Goal: Transaction & Acquisition: Obtain resource

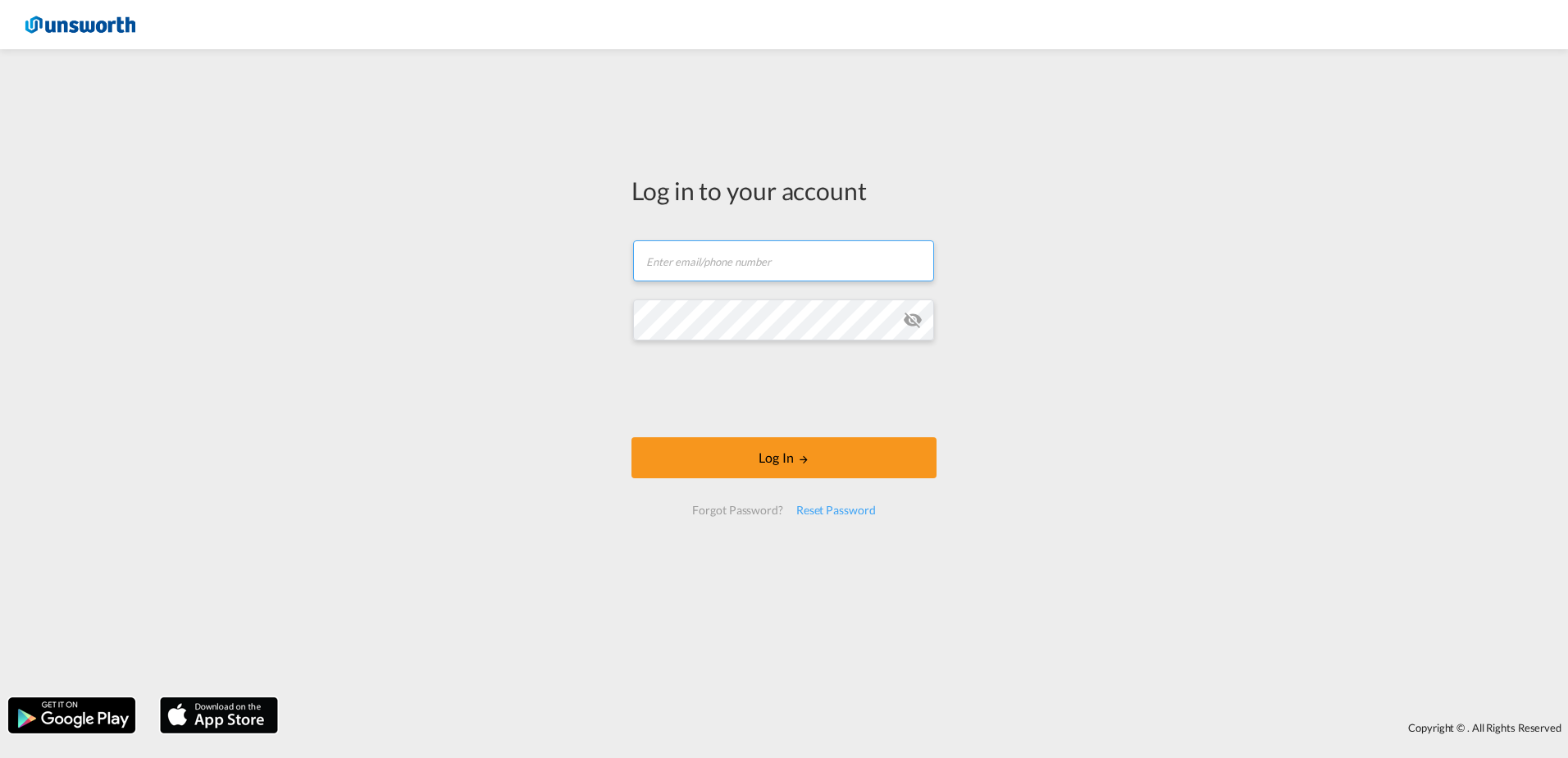
click at [729, 255] on input "text" at bounding box center [783, 261] width 301 height 41
click at [733, 268] on input "text" at bounding box center [783, 261] width 301 height 41
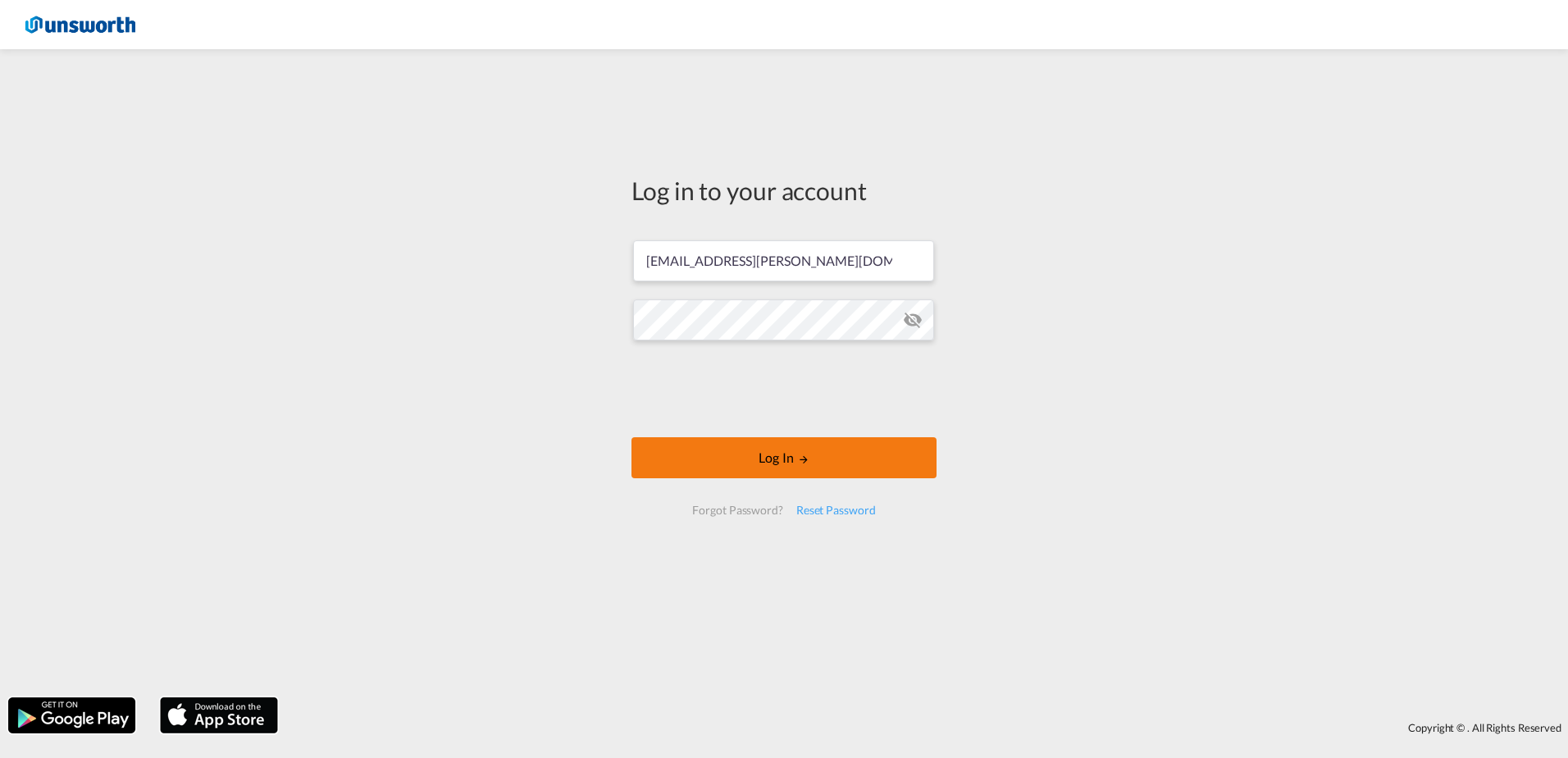
click at [738, 454] on button "Log In" at bounding box center [784, 458] width 305 height 41
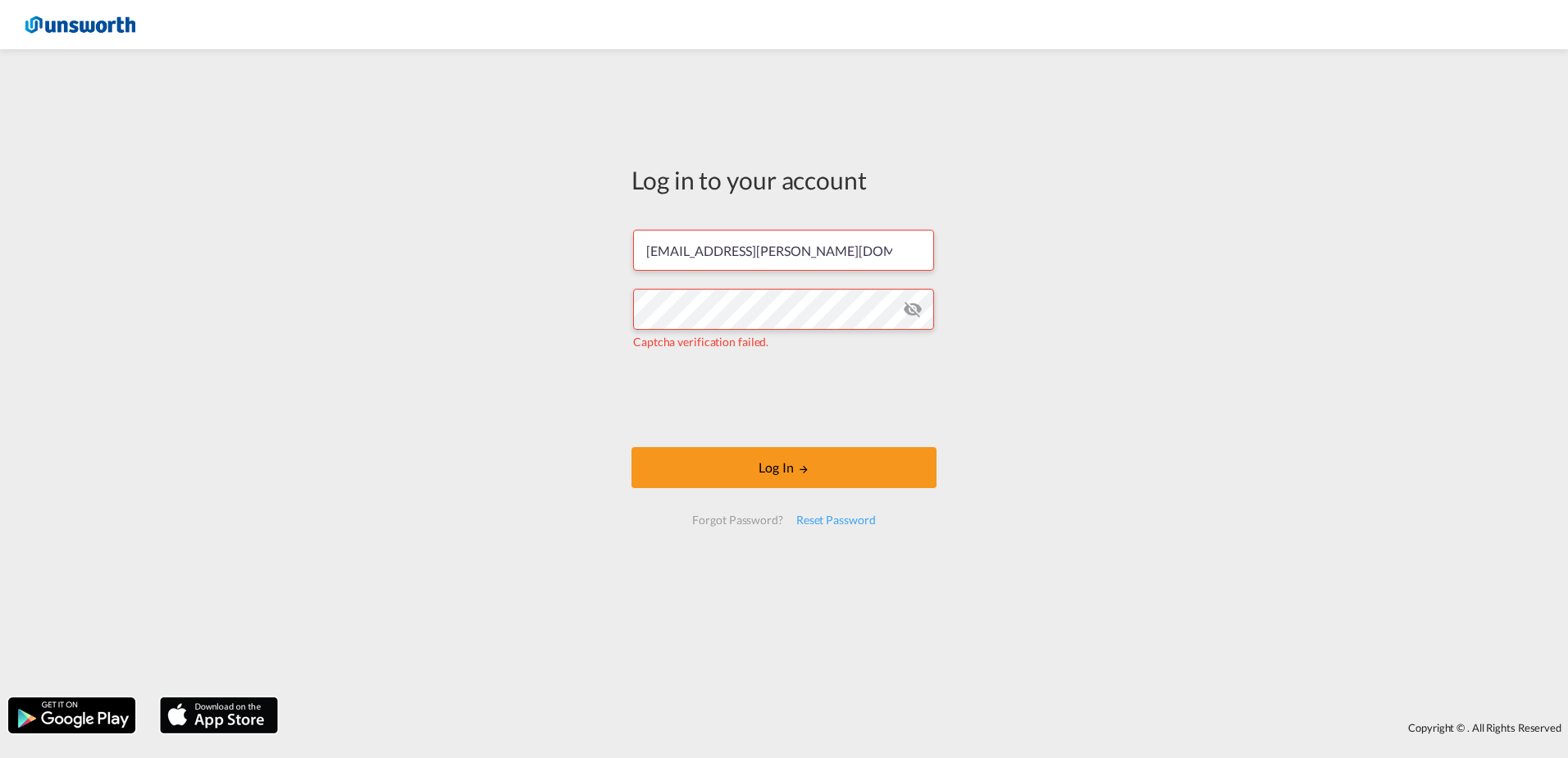
click at [910, 318] on md-icon "icon-eye-off" at bounding box center [913, 309] width 20 height 20
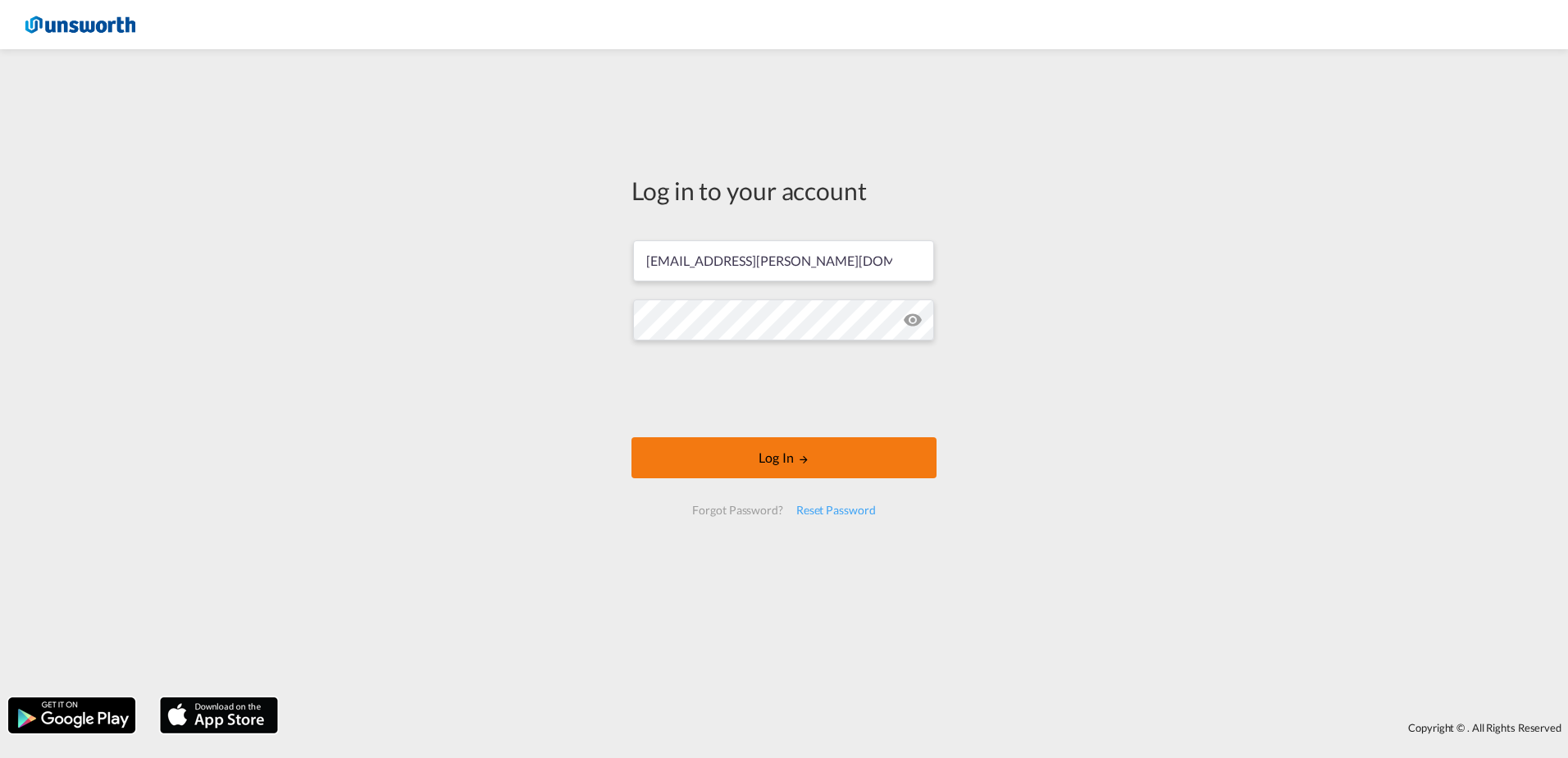
click at [790, 450] on button "Log In" at bounding box center [784, 458] width 305 height 41
click at [795, 456] on button "Log In" at bounding box center [784, 458] width 305 height 41
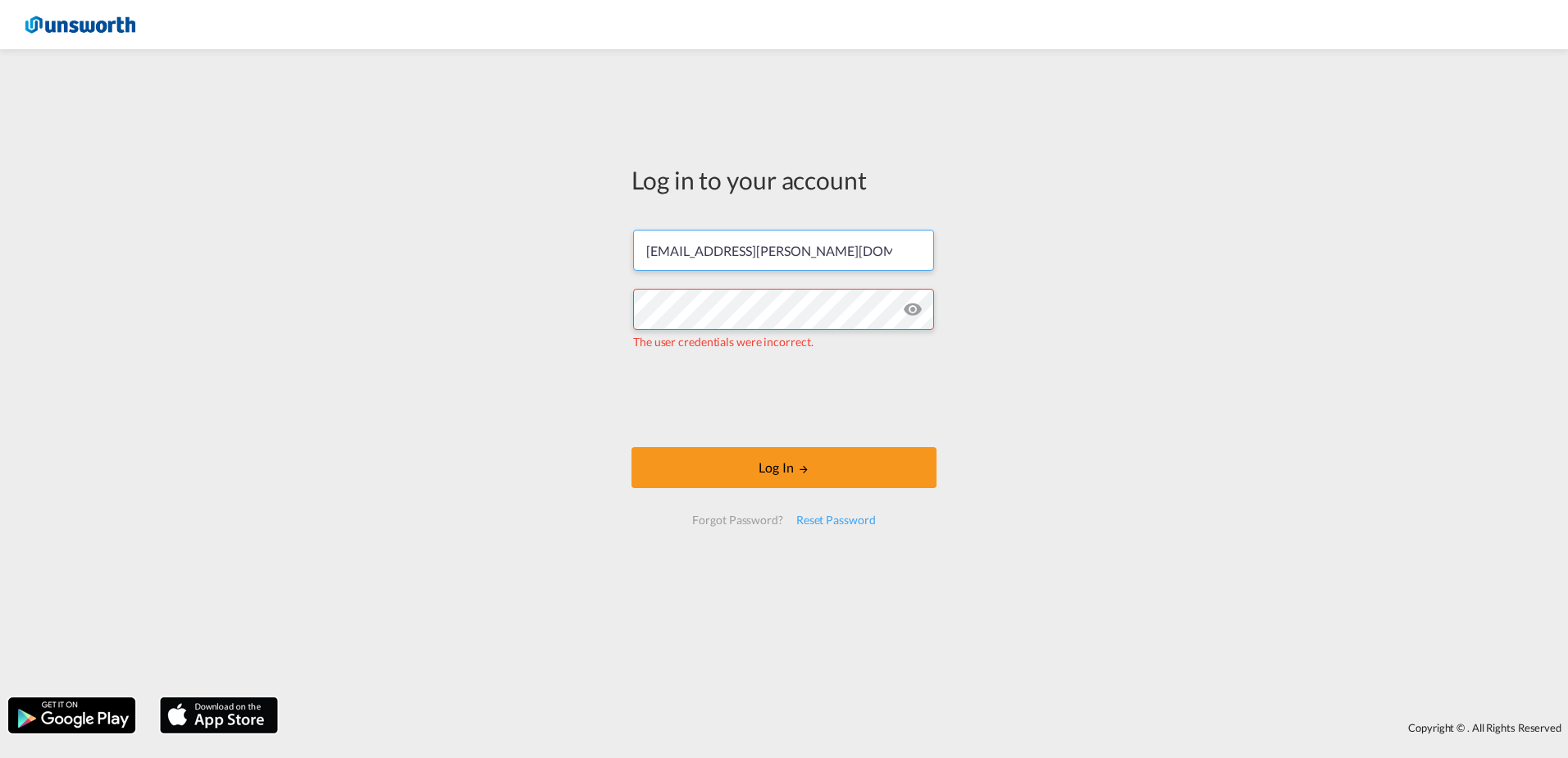
click at [665, 253] on input "[EMAIL_ADDRESS][PERSON_NAME][DOMAIN_NAME]" at bounding box center [783, 251] width 301 height 41
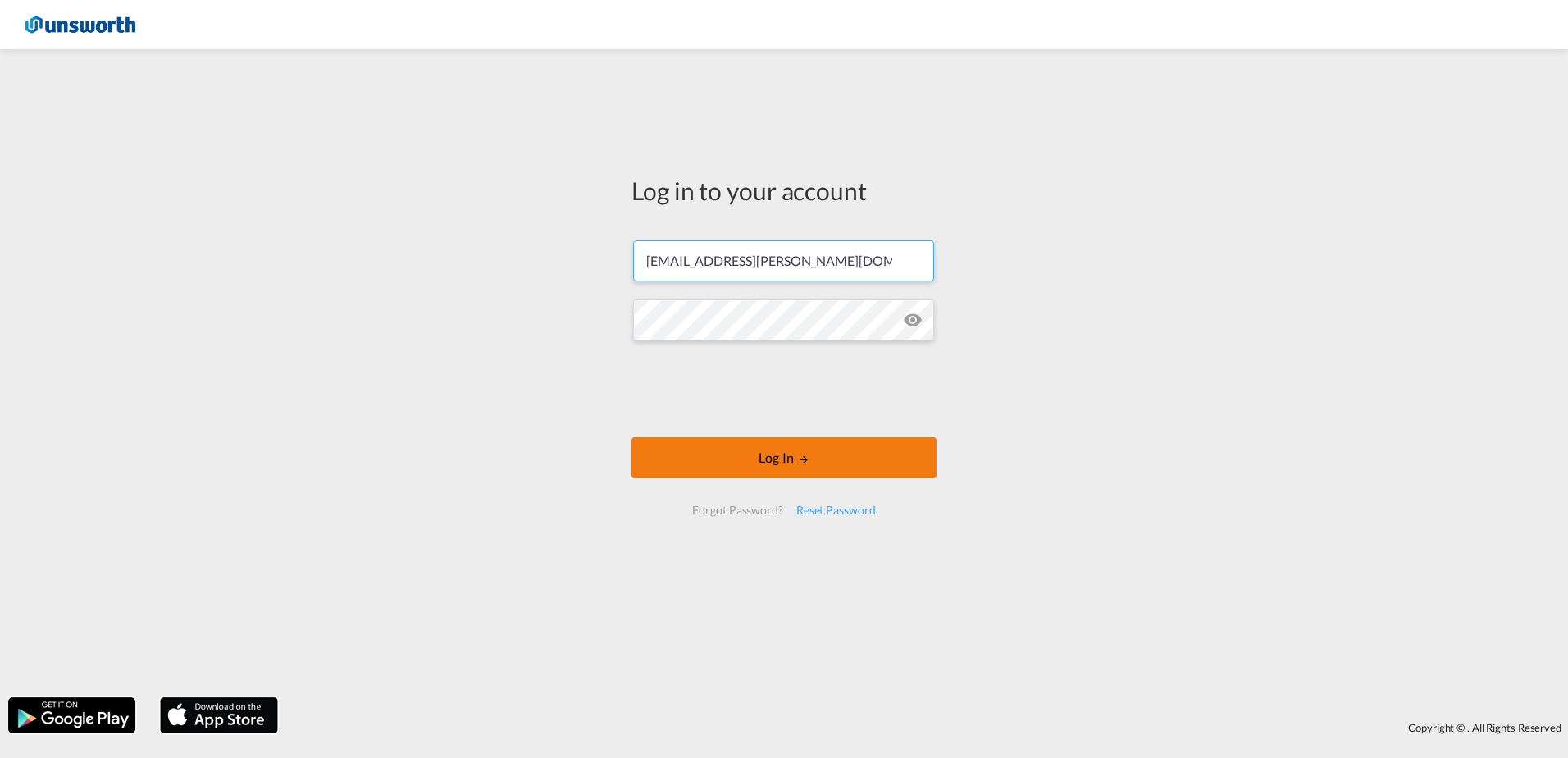
type input "[EMAIL_ADDRESS][PERSON_NAME][DOMAIN_NAME]"
click at [816, 454] on button "Log In" at bounding box center [784, 458] width 305 height 41
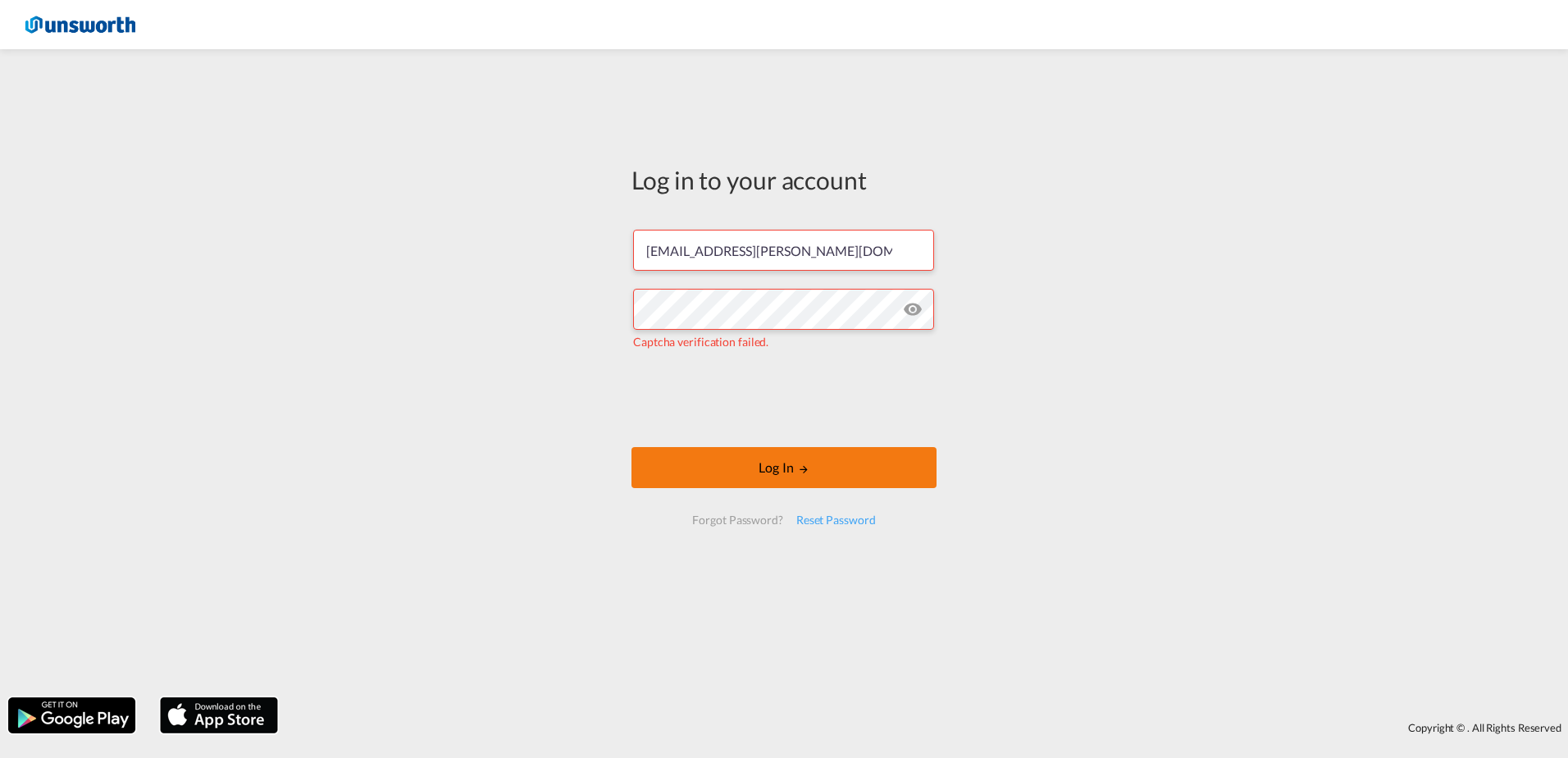
click at [759, 467] on button "Log In" at bounding box center [784, 468] width 305 height 41
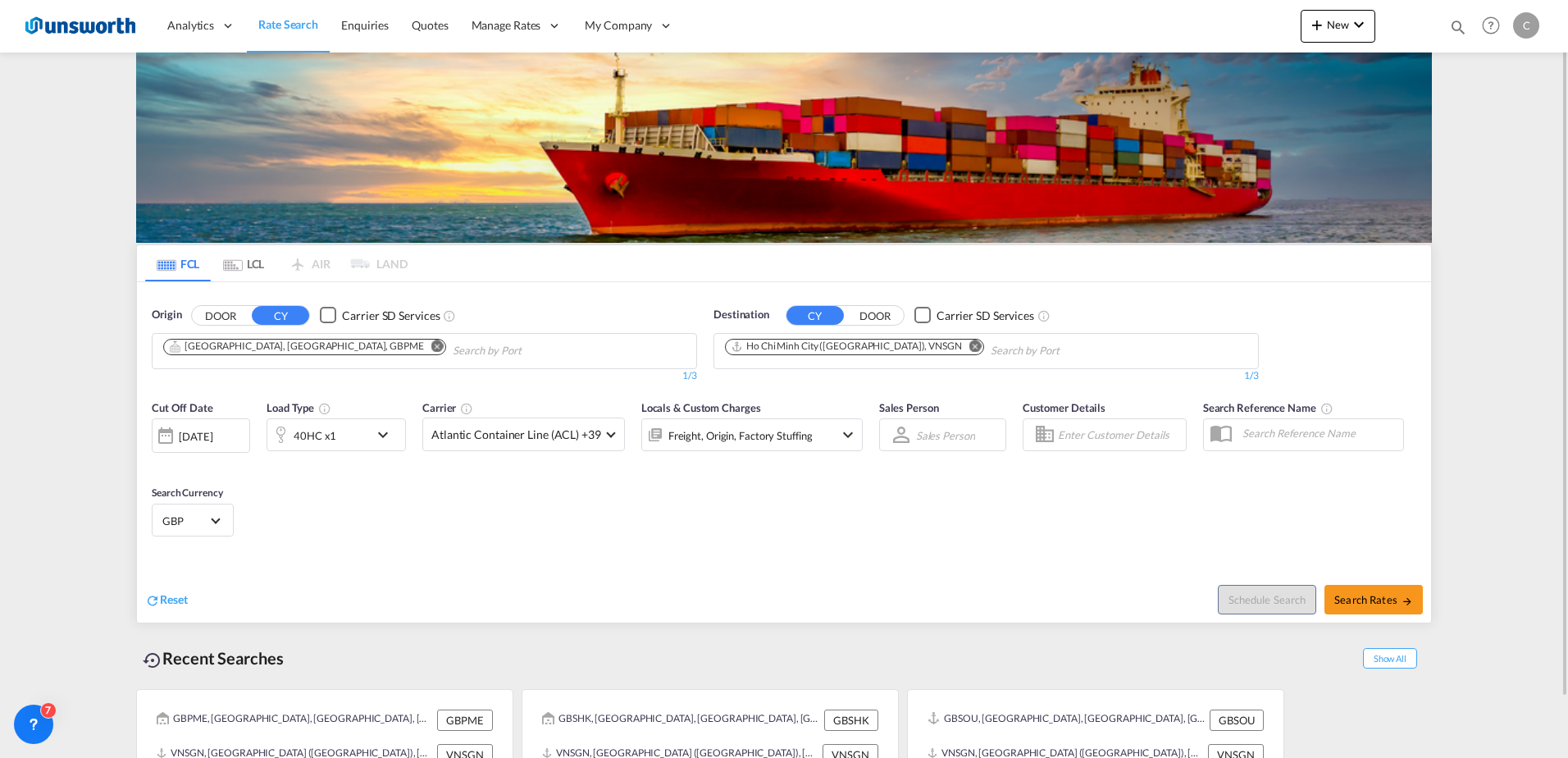
drag, startPoint x: 315, startPoint y: 341, endPoint x: 293, endPoint y: 341, distance: 22.0
click at [431, 341] on md-icon "Remove" at bounding box center [437, 346] width 12 height 12
click at [267, 344] on input "Chips input." at bounding box center [241, 351] width 156 height 26
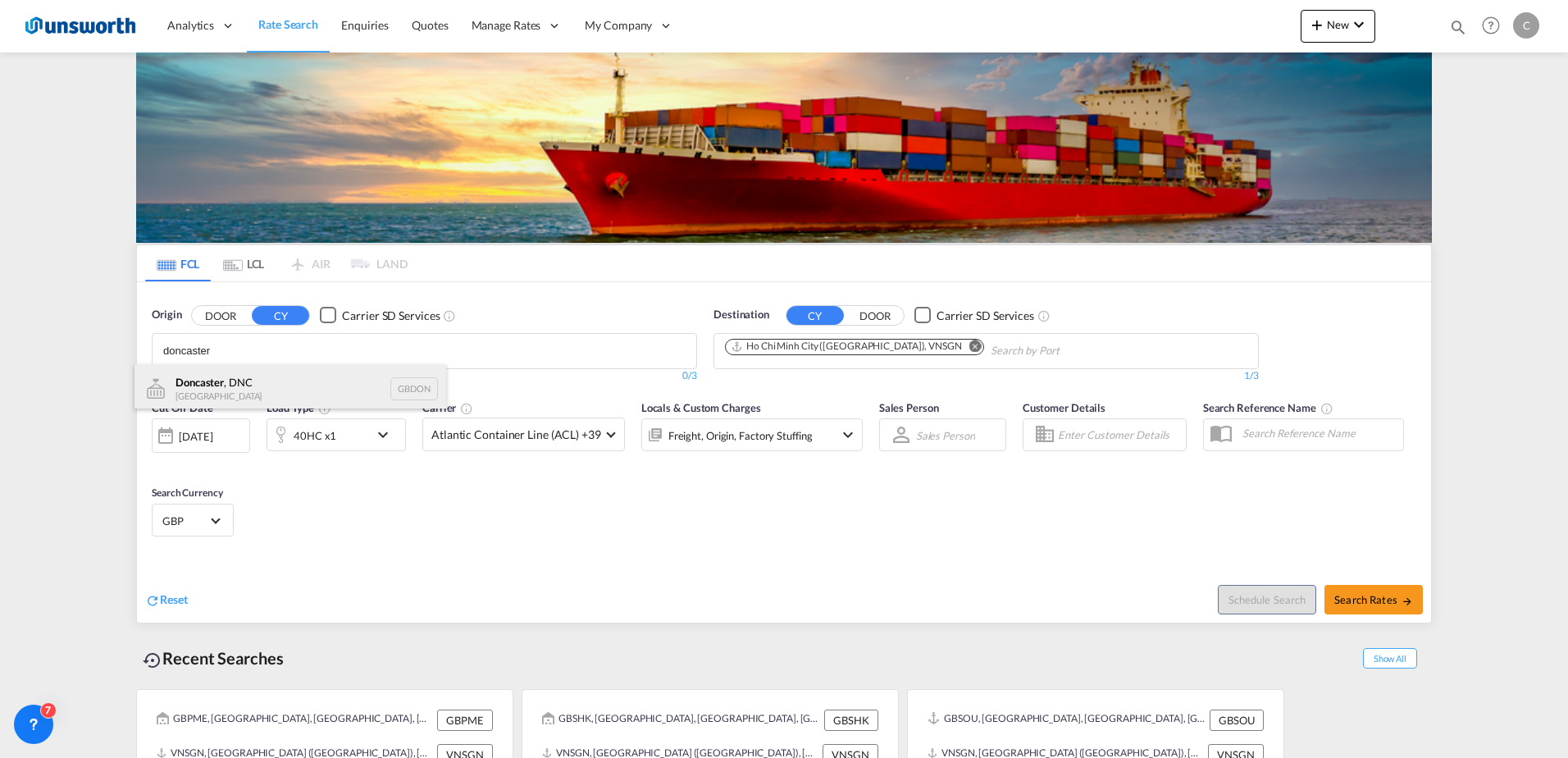
type input "doncaster"
click at [260, 384] on div "[GEOGRAPHIC_DATA] , DNC [GEOGRAPHIC_DATA] GBDON" at bounding box center [290, 389] width 312 height 49
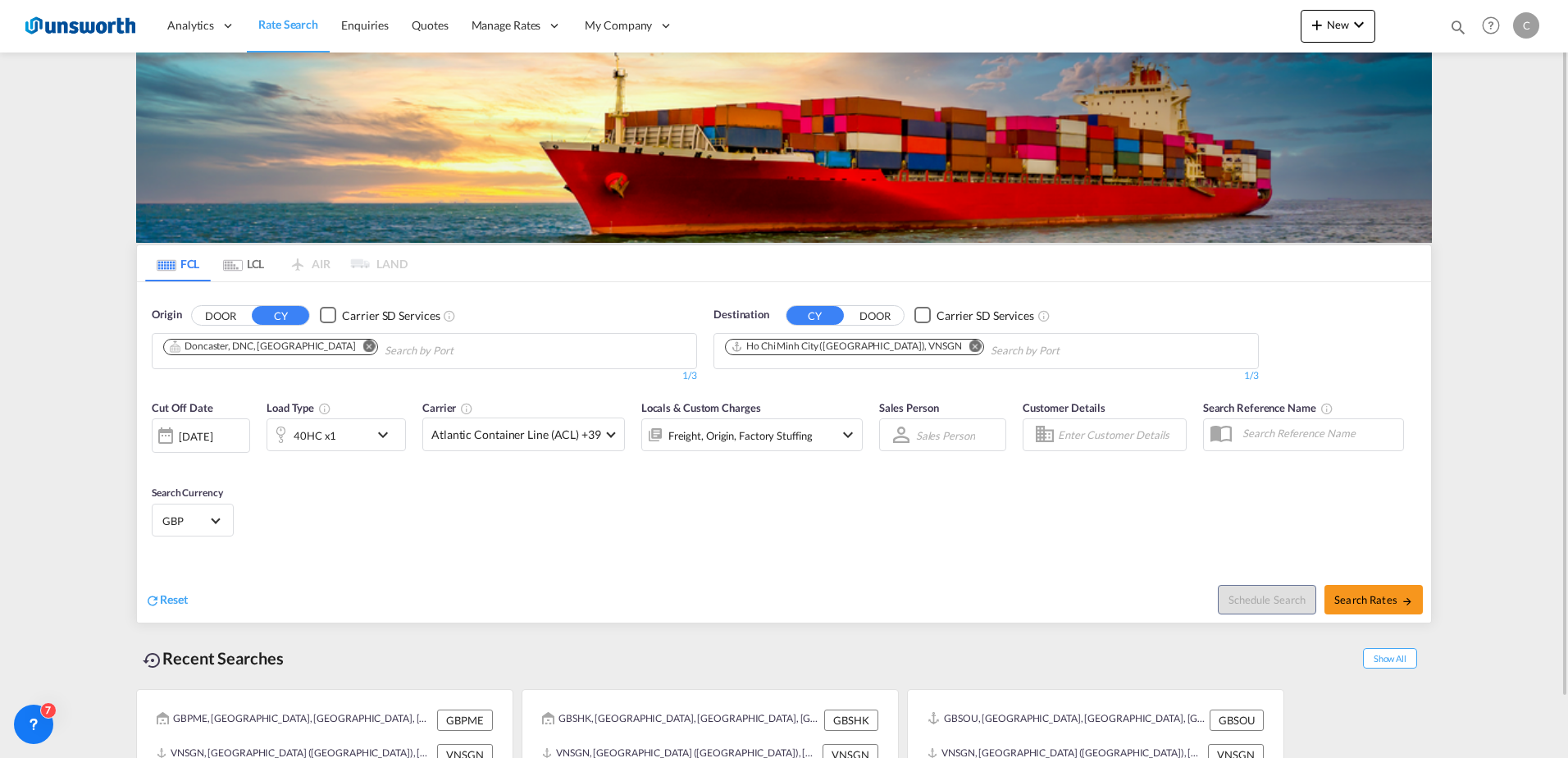
click at [223, 315] on button "DOOR" at bounding box center [220, 316] width 57 height 19
click at [271, 347] on body "Analytics Reports Dashboard Rate Search Enquiries Quotes" at bounding box center [784, 379] width 1568 height 758
drag, startPoint x: 271, startPoint y: 347, endPoint x: 272, endPoint y: 307, distance: 40.0
click at [267, 320] on button "CY" at bounding box center [280, 316] width 57 height 19
click at [222, 319] on button "DOOR" at bounding box center [220, 316] width 57 height 19
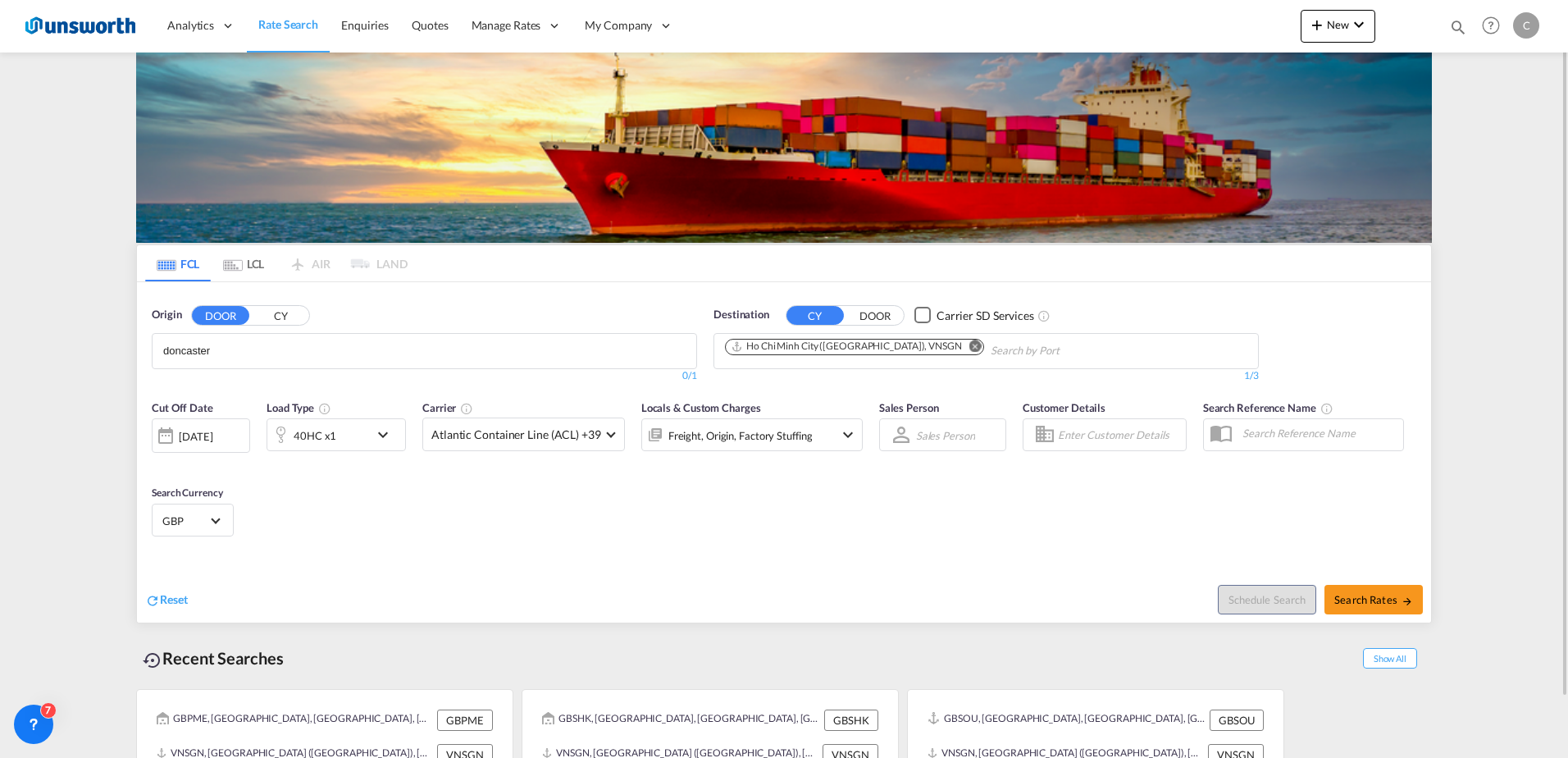
click at [254, 356] on body "Analytics Reports Dashboard Rate Search Enquiries Quotes" at bounding box center [784, 379] width 1568 height 758
click at [239, 341] on body "Analytics Reports Dashboard Rate Search Enquiries Quotes" at bounding box center [784, 379] width 1568 height 758
click at [243, 348] on input "doncaster" at bounding box center [241, 351] width 156 height 26
click at [243, 354] on input "doncaster" at bounding box center [241, 351] width 156 height 26
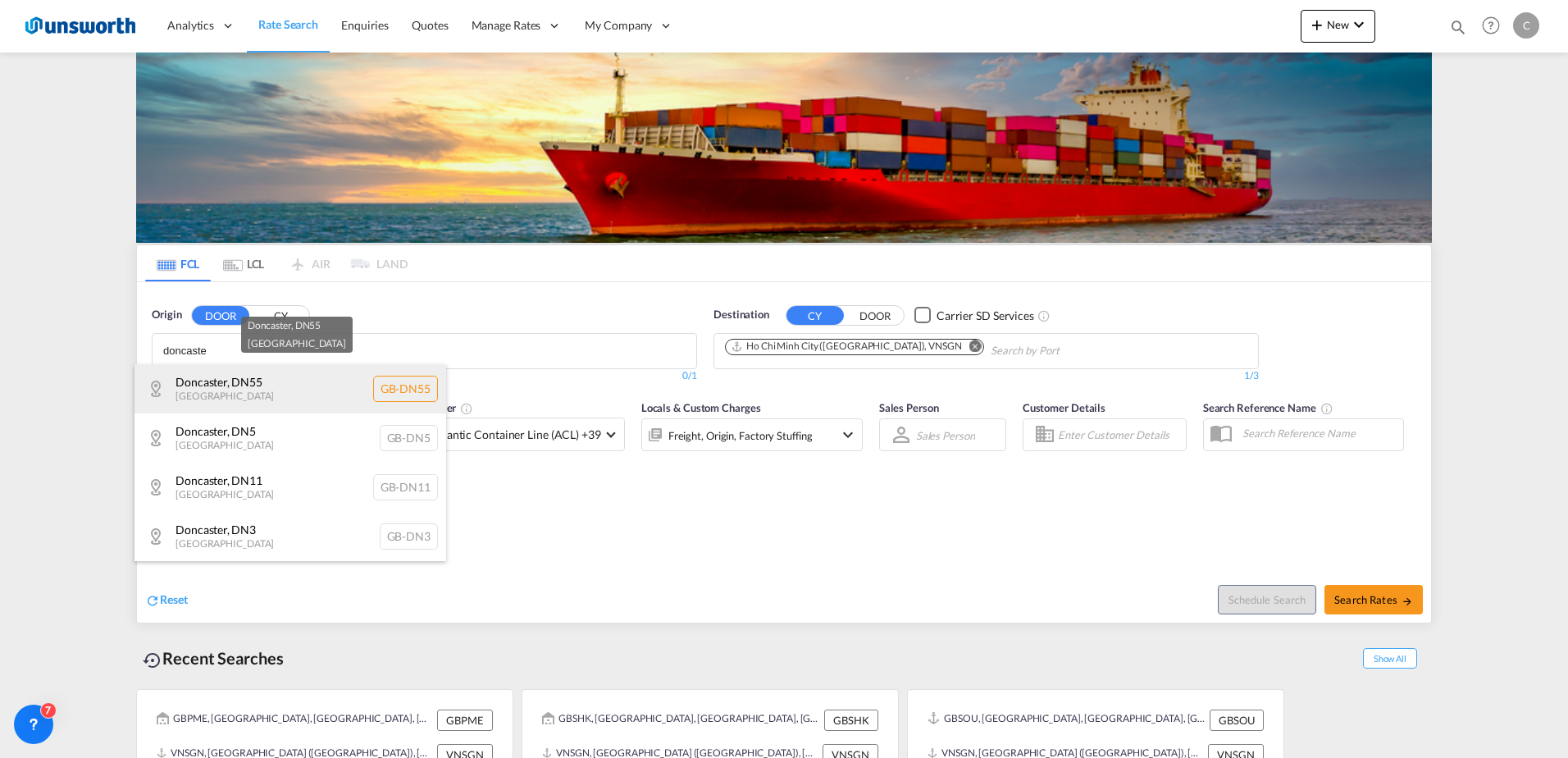
click at [256, 379] on div "[GEOGRAPHIC_DATA] , DN55 [GEOGRAPHIC_DATA] [GEOGRAPHIC_DATA]-DN55" at bounding box center [290, 389] width 312 height 49
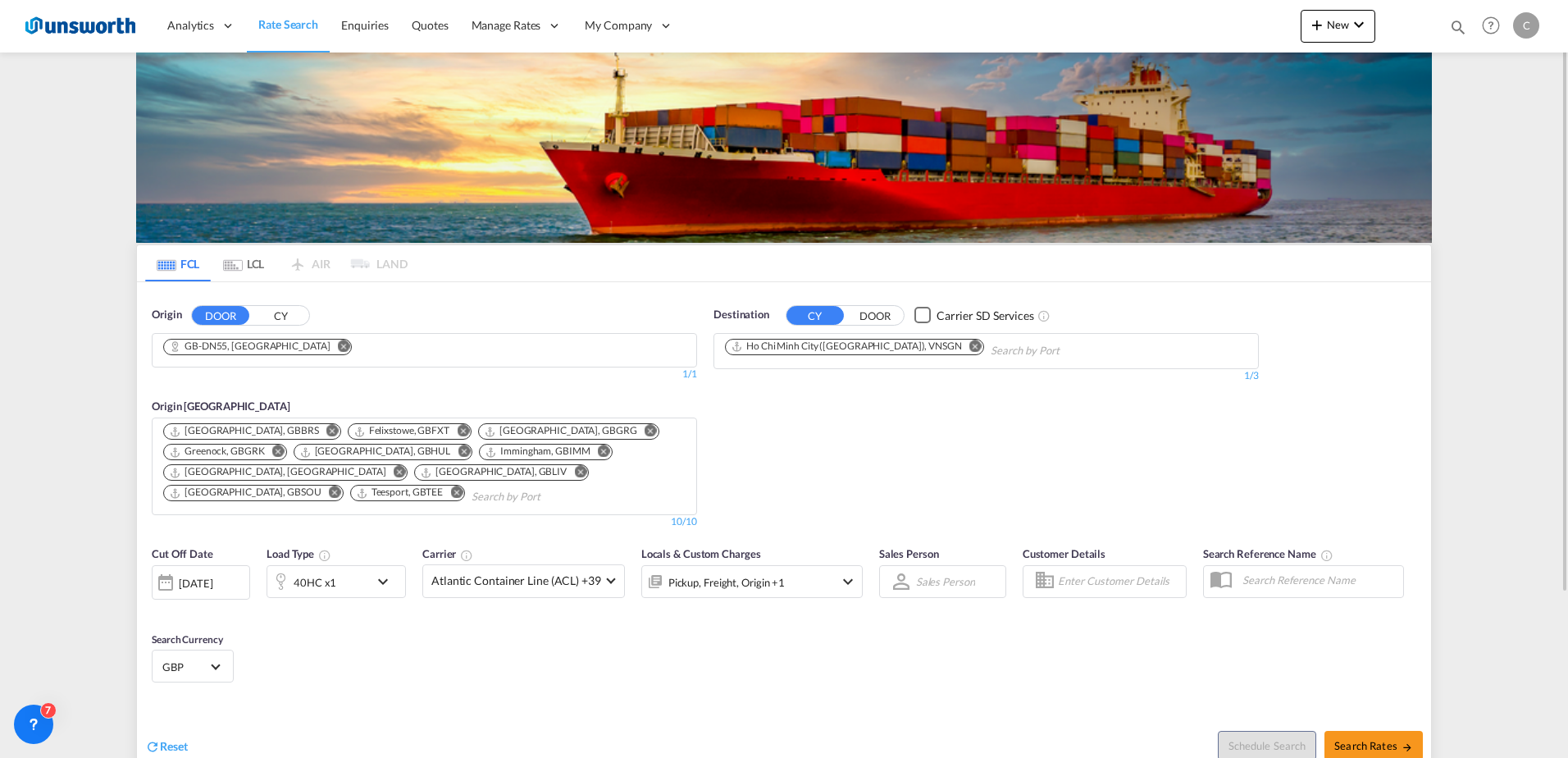
click at [273, 312] on button "CY" at bounding box center [280, 316] width 57 height 19
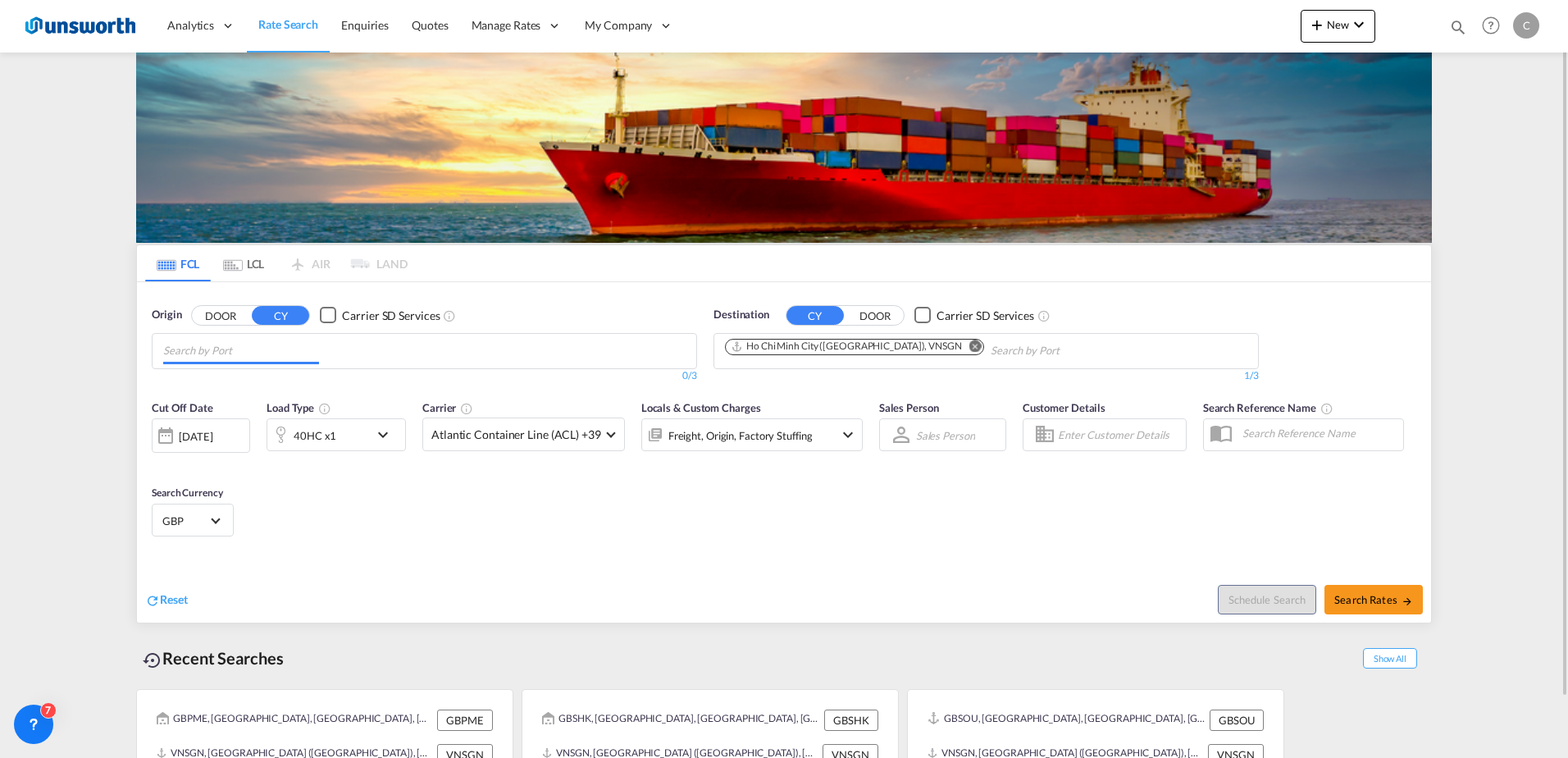
click at [272, 356] on input "Chips input." at bounding box center [241, 351] width 156 height 26
type input "doncaster"
click at [268, 376] on div "[GEOGRAPHIC_DATA] , DNC [GEOGRAPHIC_DATA] GBDON" at bounding box center [290, 389] width 312 height 49
click at [333, 312] on div "Checkbox No Ink" at bounding box center [328, 315] width 16 height 16
click at [970, 348] on md-icon "Remove" at bounding box center [976, 346] width 12 height 12
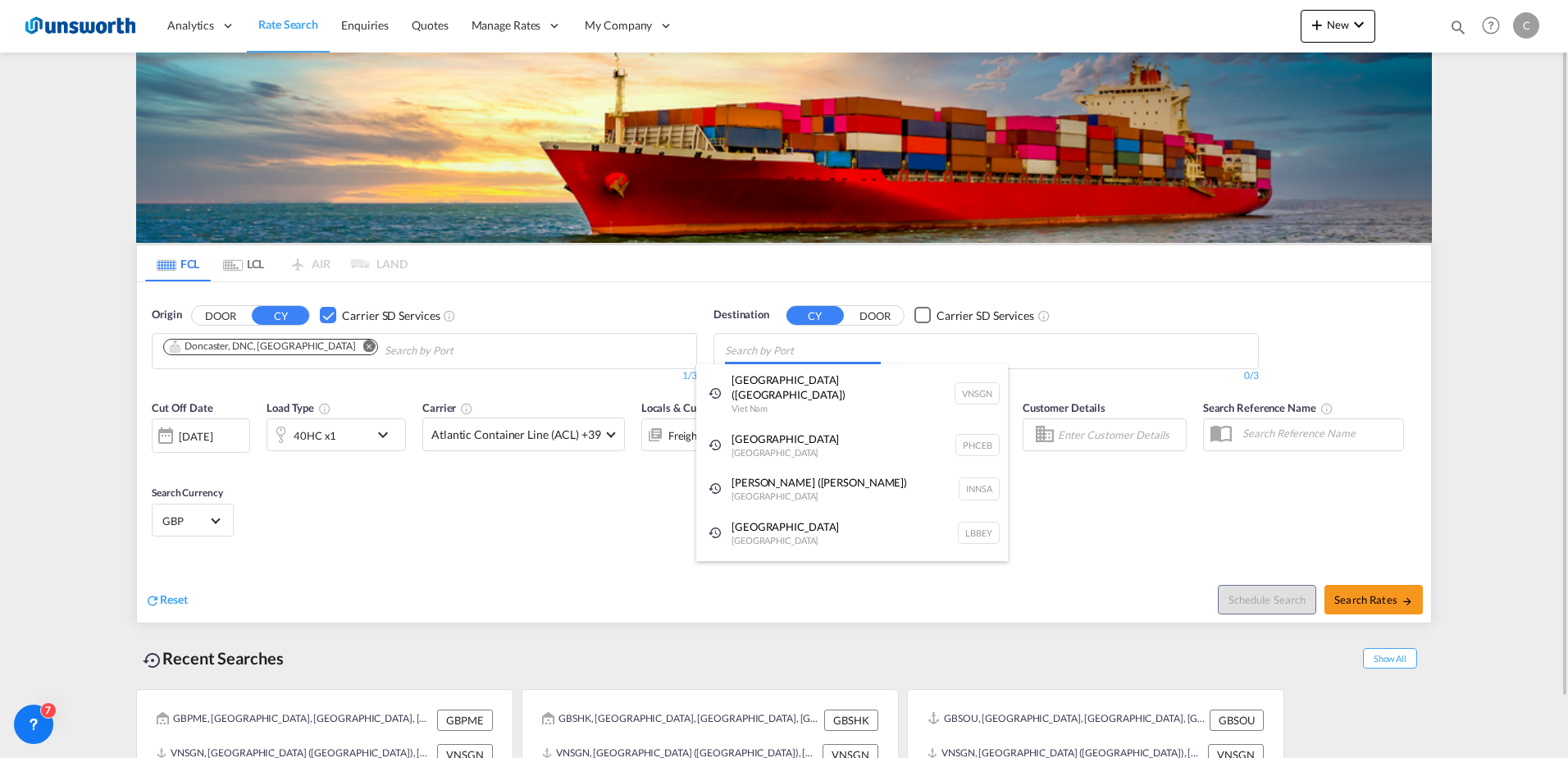
click at [847, 345] on body "Analytics Reports Dashboard Rate Search Enquiries Quotes" at bounding box center [784, 379] width 1568 height 758
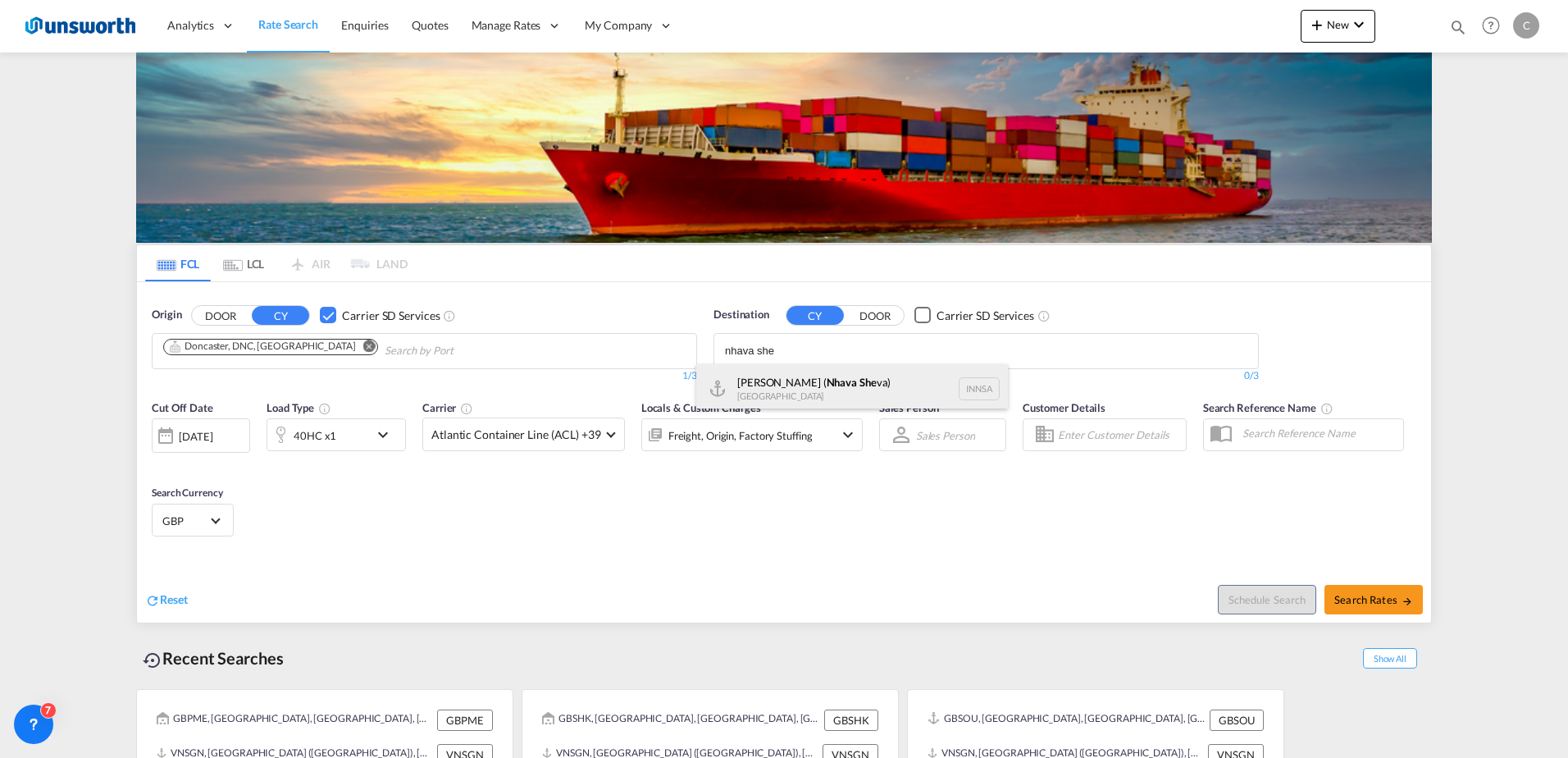
type input "nhava she"
click at [821, 391] on div "[PERSON_NAME] ( Nhava She va) [GEOGRAPHIC_DATA] [GEOGRAPHIC_DATA]" at bounding box center [853, 389] width 312 height 49
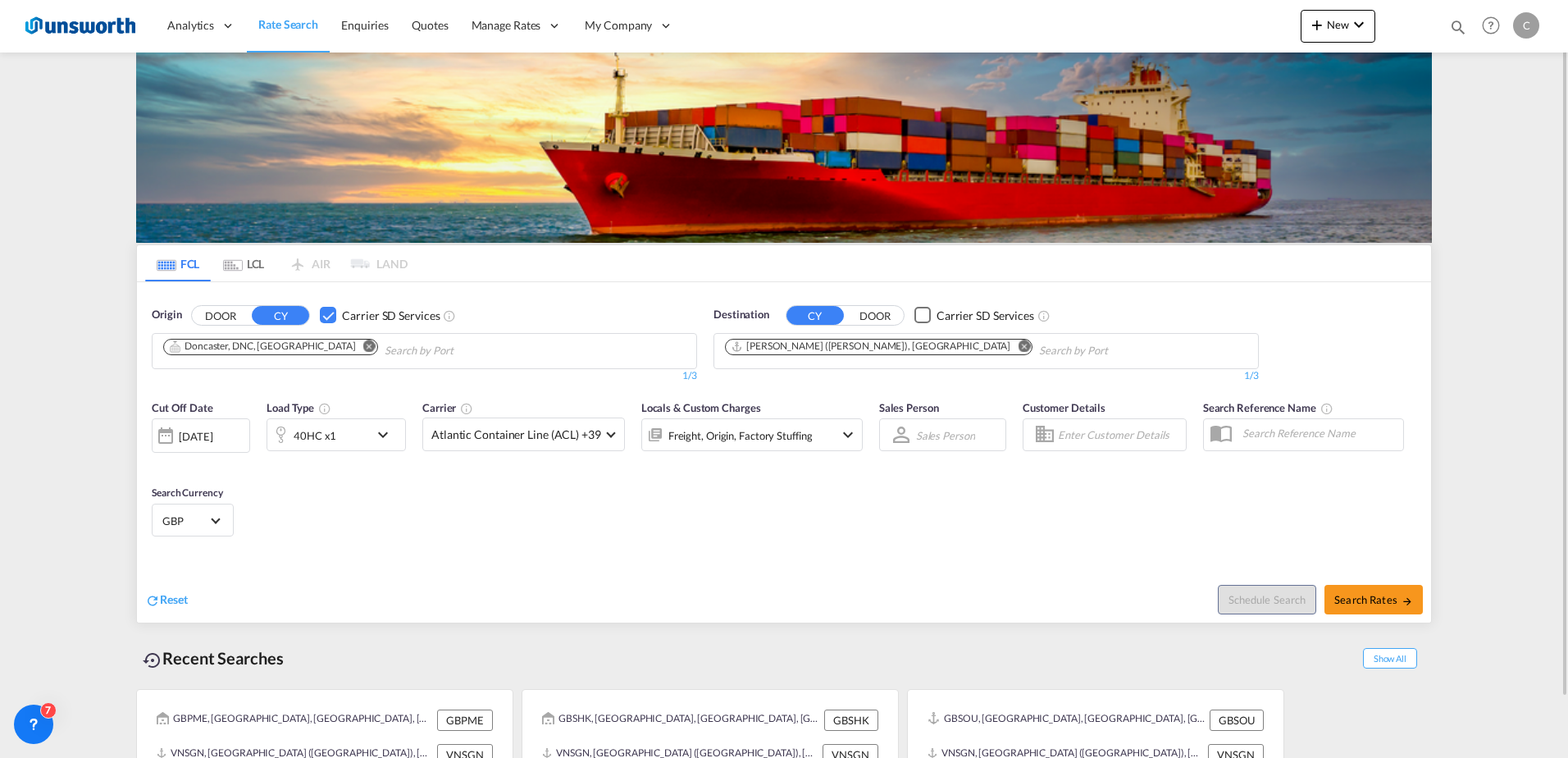
click at [827, 545] on div "Cut Off Date [DATE] [DATE] Load Type 40HC x1 Carrier Atlantic Container Line (A…" at bounding box center [784, 472] width 1294 height 160
click at [511, 440] on span "Atlantic Container Line (ACL) +39" at bounding box center [515, 434] width 170 height 16
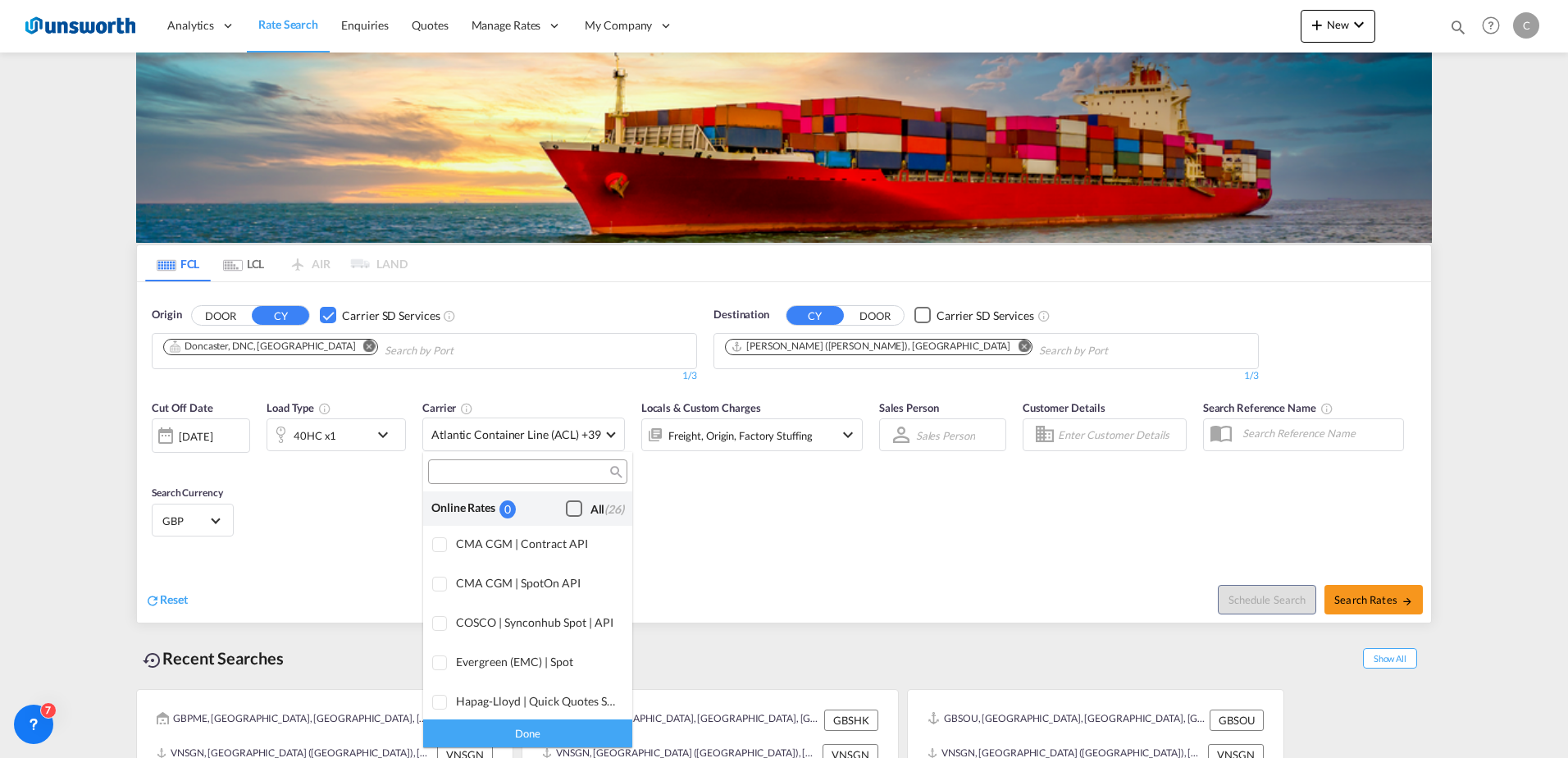
click at [566, 501] on div "Checkbox No Ink" at bounding box center [574, 508] width 16 height 16
click at [504, 733] on div "Done" at bounding box center [528, 733] width 209 height 29
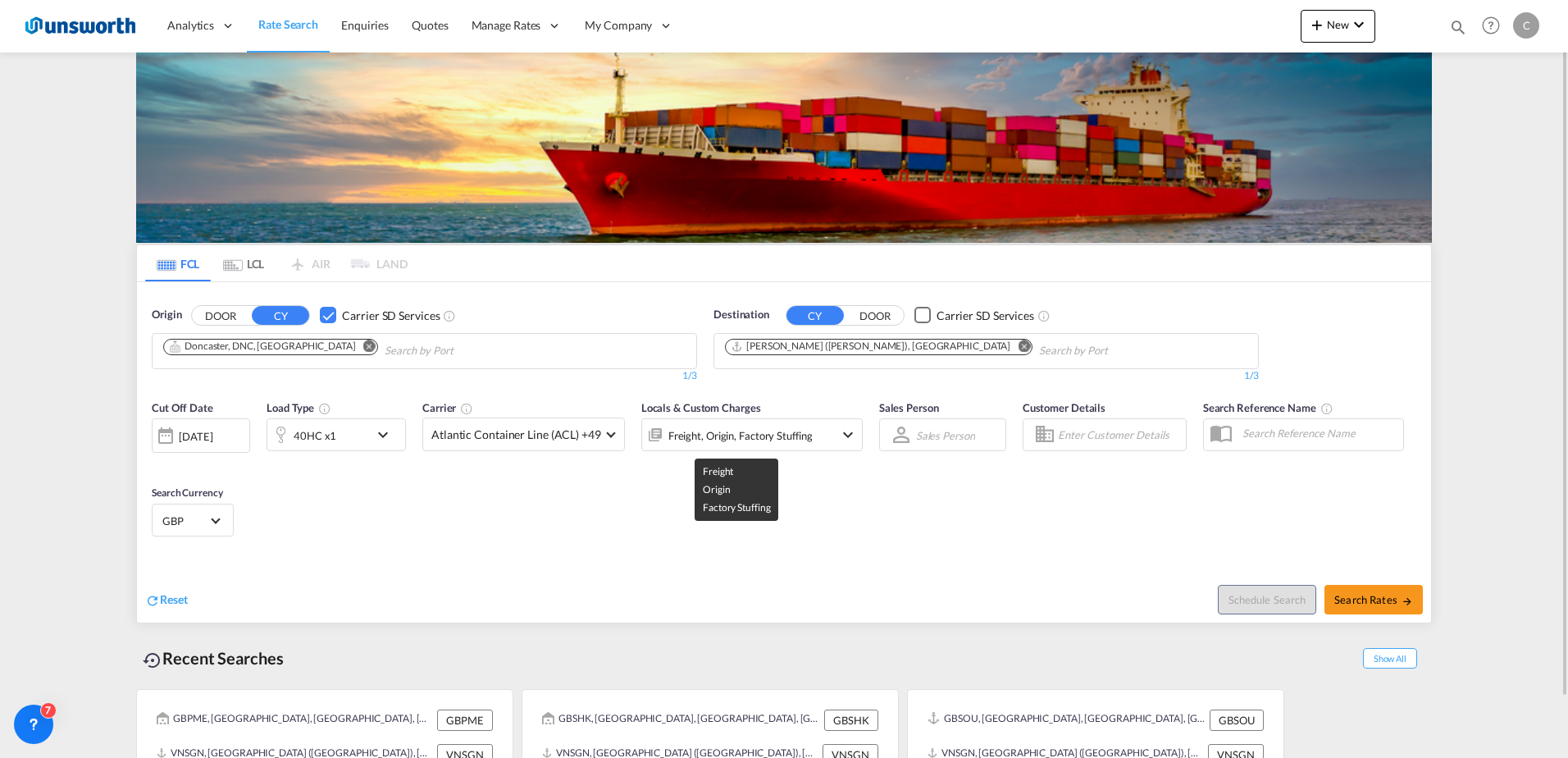
click at [776, 429] on div "Freight, Origin, Factory Stuffing" at bounding box center [741, 436] width 145 height 23
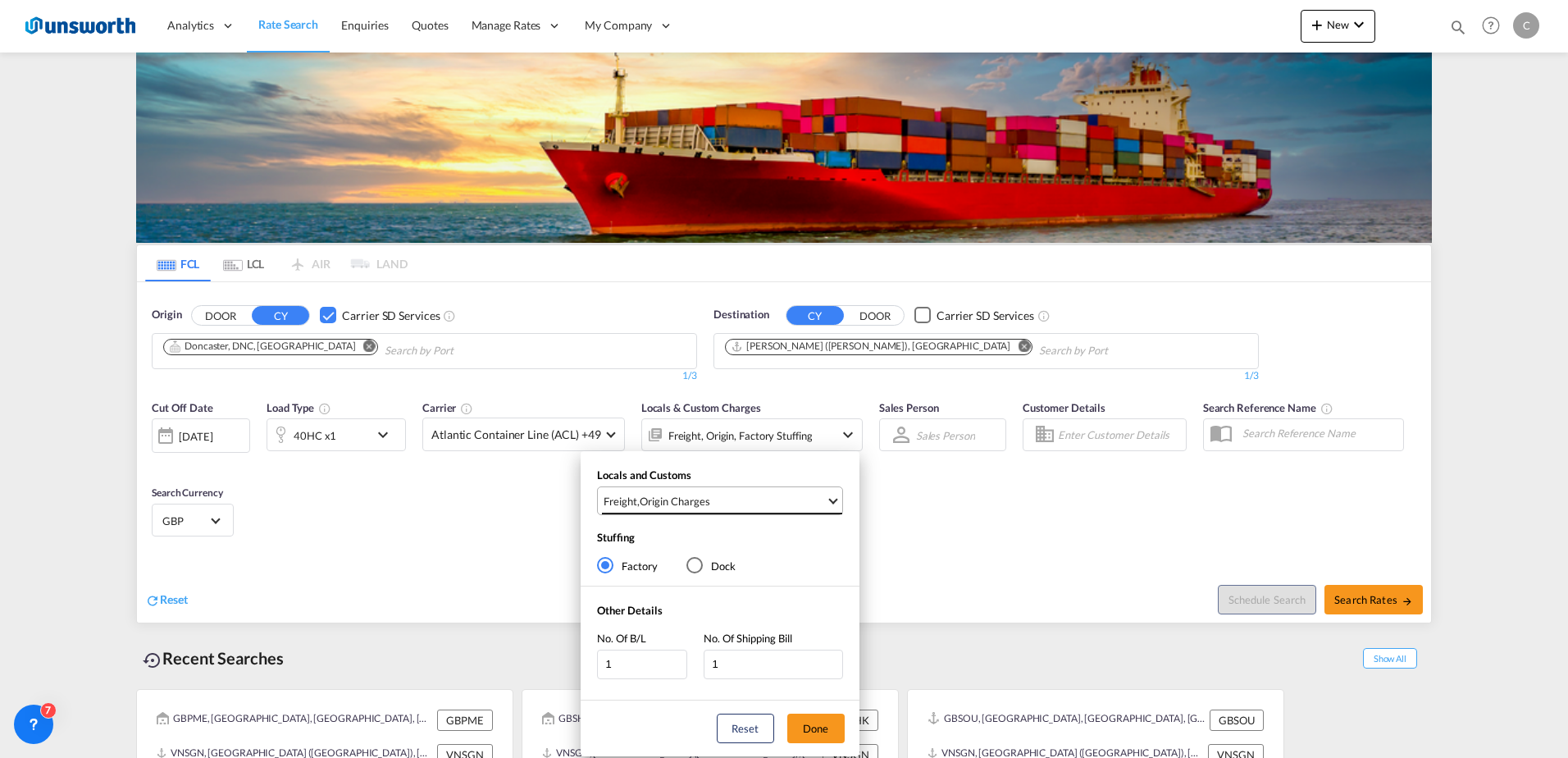
click at [724, 507] on span "Freight , Origin Charges" at bounding box center [715, 502] width 223 height 15
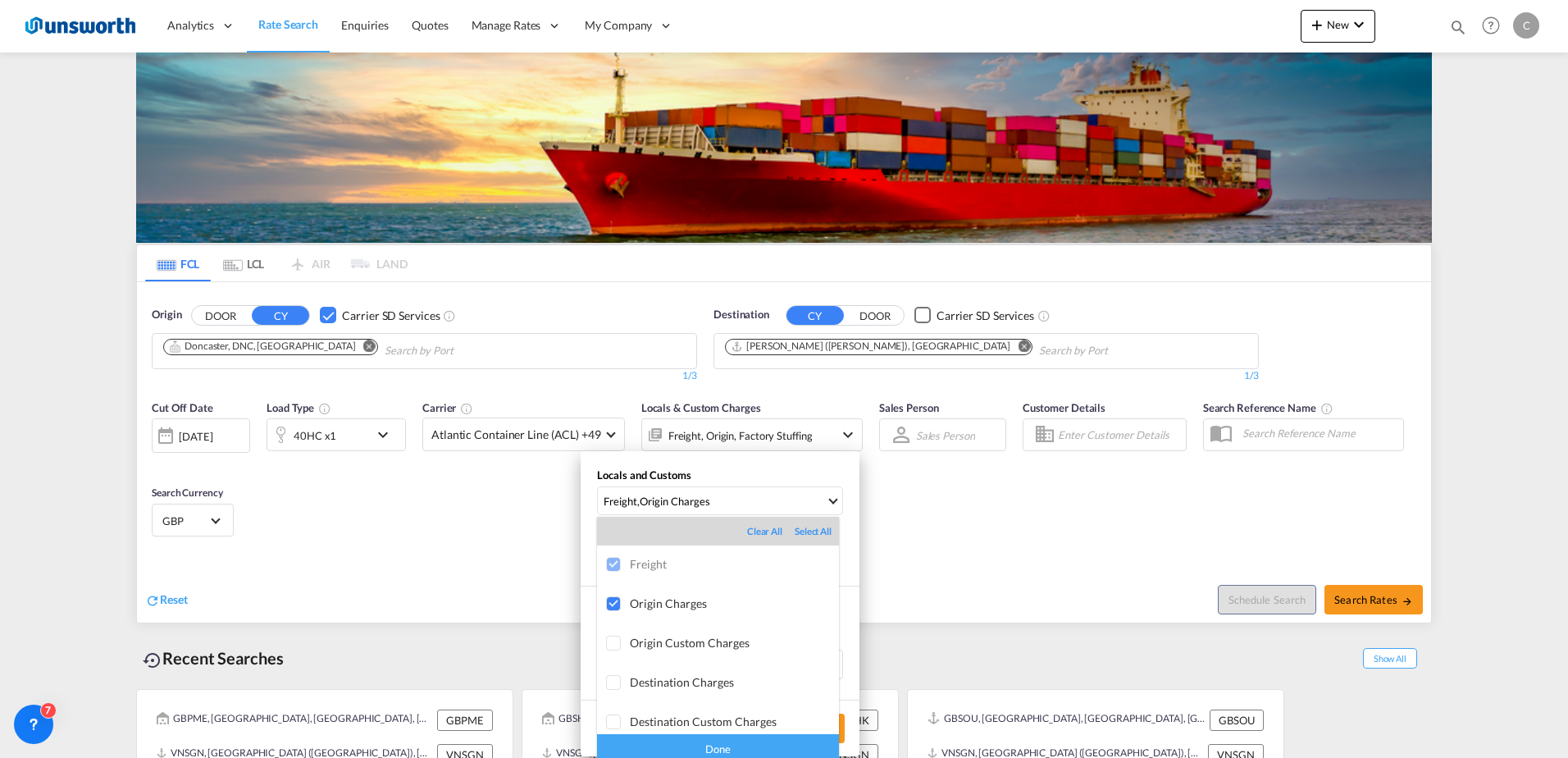
click at [817, 466] on md-backdrop at bounding box center [784, 379] width 1568 height 758
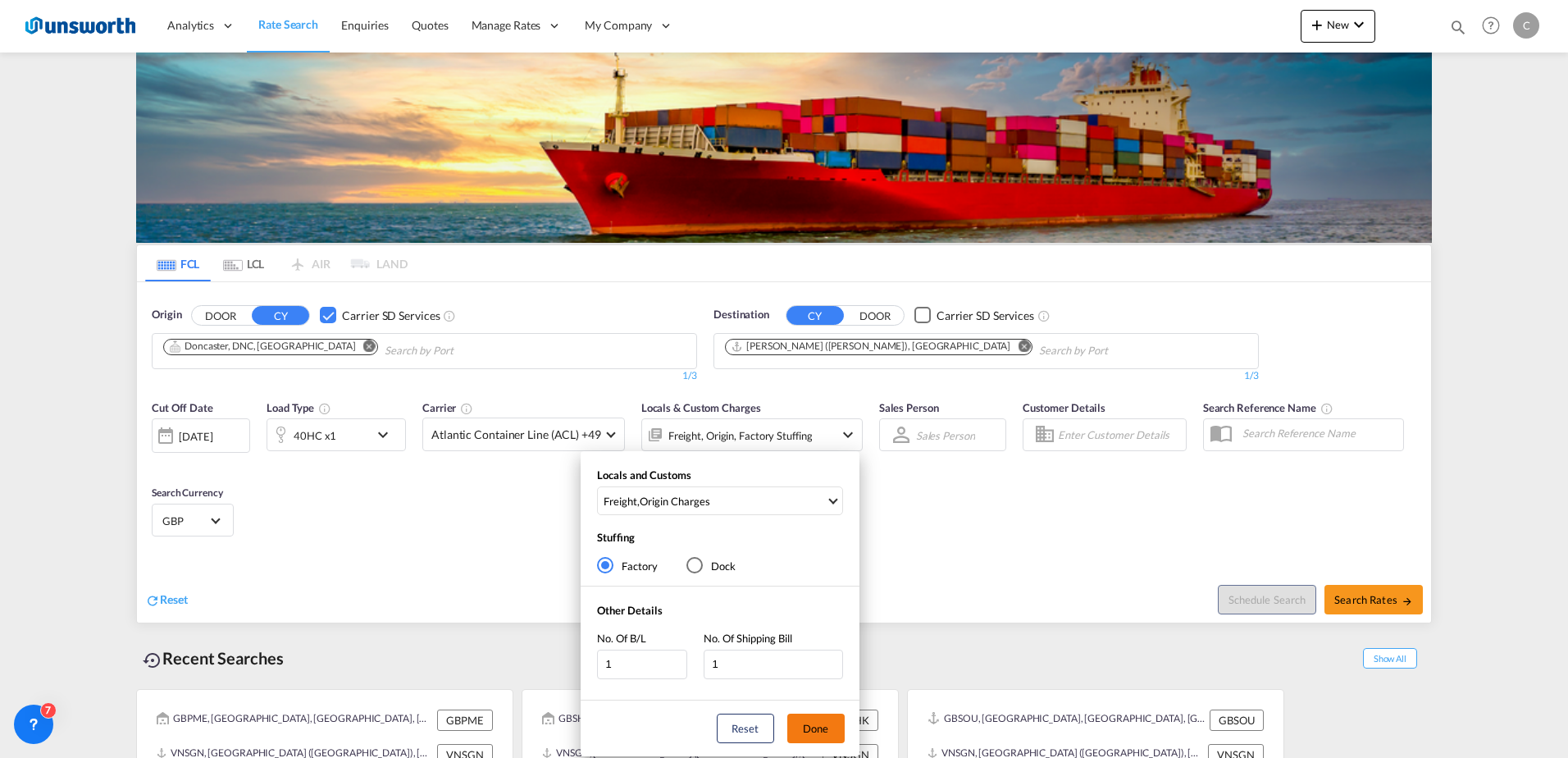
click at [804, 727] on button "Done" at bounding box center [816, 728] width 57 height 29
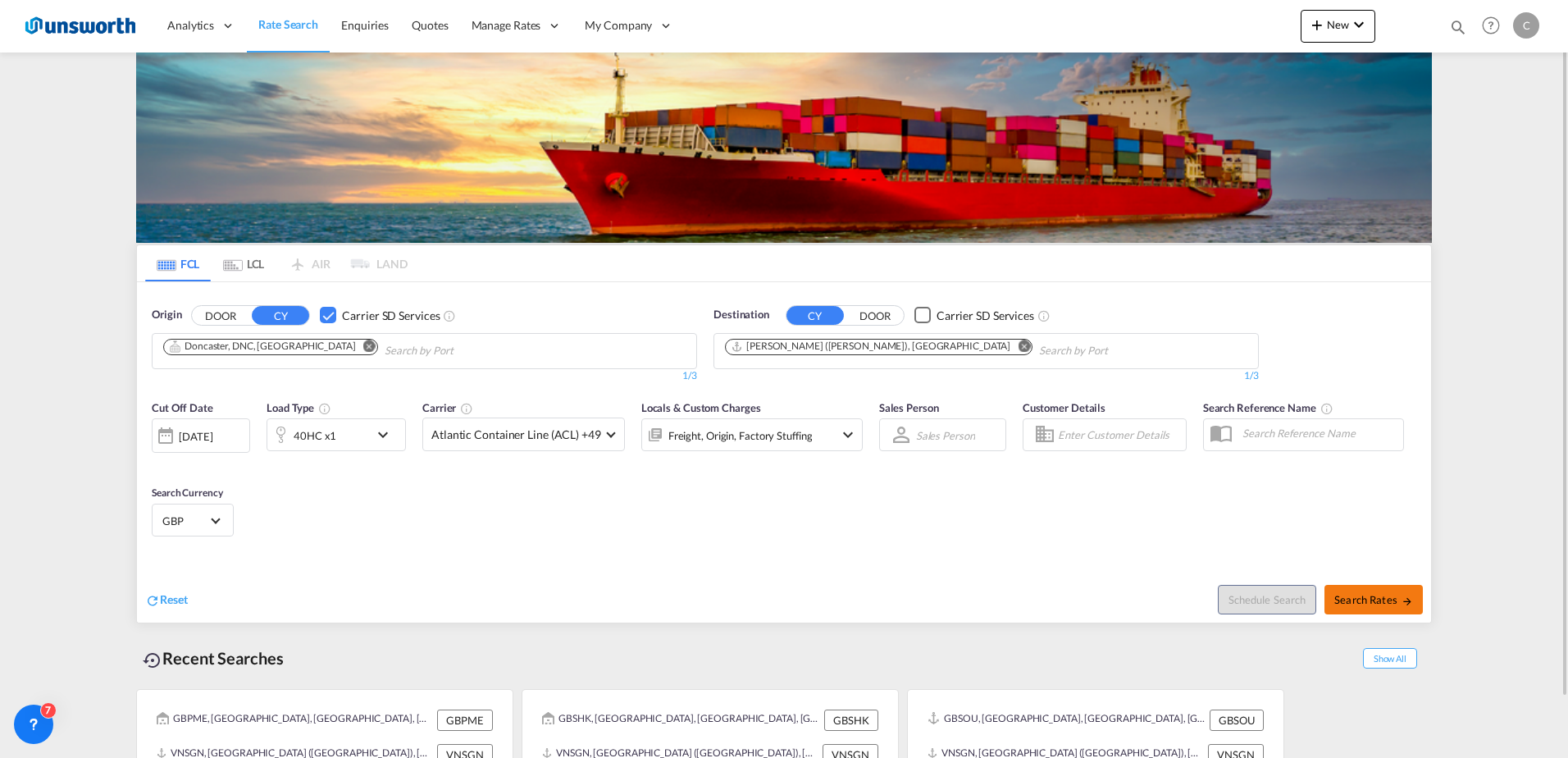
click at [1372, 594] on span "Search Rates" at bounding box center [1374, 600] width 79 height 13
type input "GBDON to INNSA / [DATE]"
